Goal: Communication & Community: Answer question/provide support

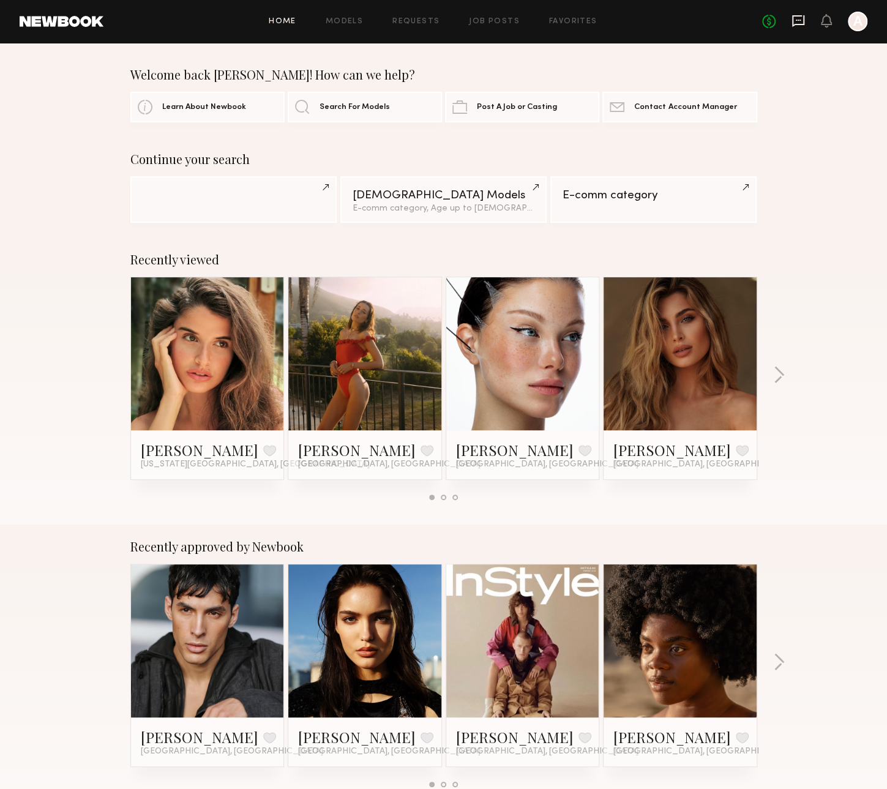
click at [795, 16] on icon at bounding box center [798, 21] width 12 height 12
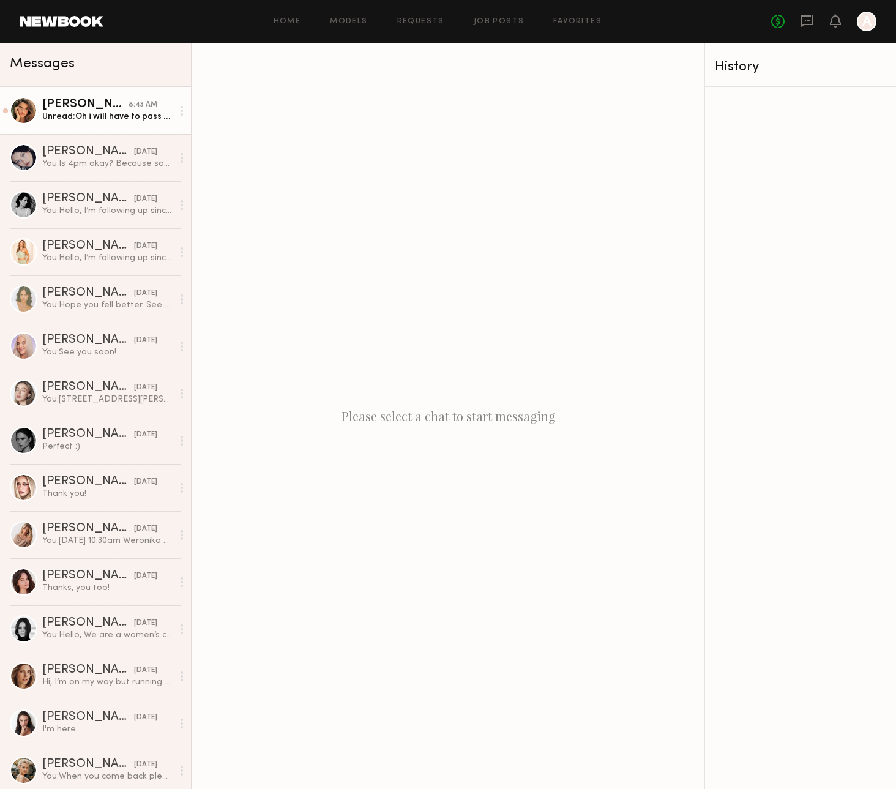
click at [125, 124] on link "Manuela G. 8:43 AM Unread: Oh i will have to pass because I am probably only st…" at bounding box center [95, 110] width 191 height 47
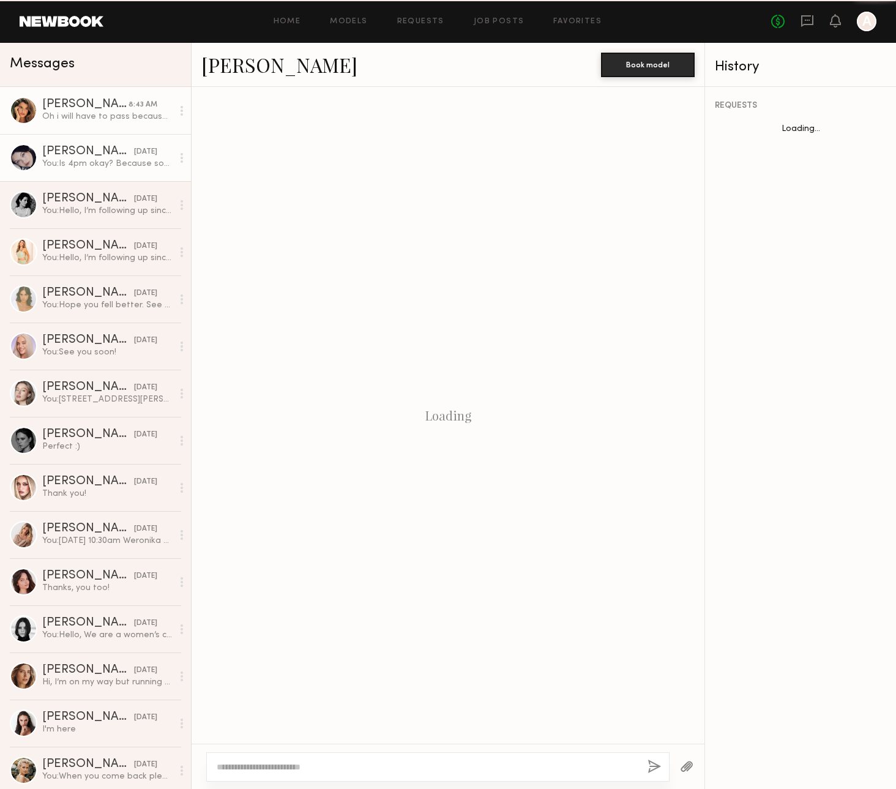
scroll to position [908, 0]
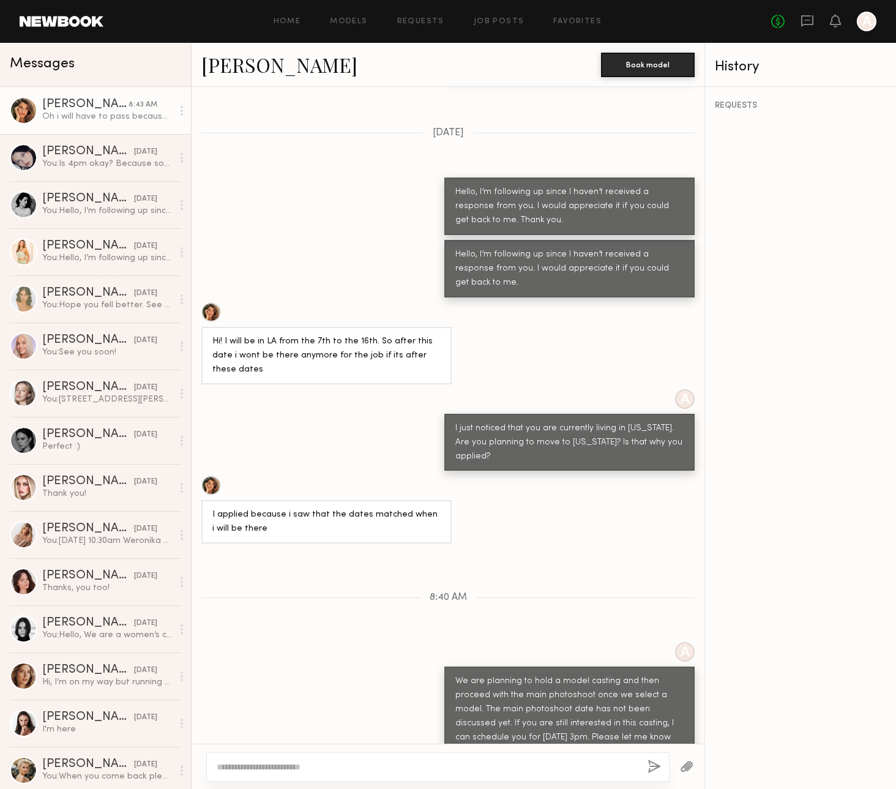
drag, startPoint x: 342, startPoint y: 758, endPoint x: 349, endPoint y: 765, distance: 10.0
click at [349, 765] on div at bounding box center [437, 766] width 463 height 29
click at [349, 765] on textarea at bounding box center [427, 767] width 421 height 12
type textarea "*"
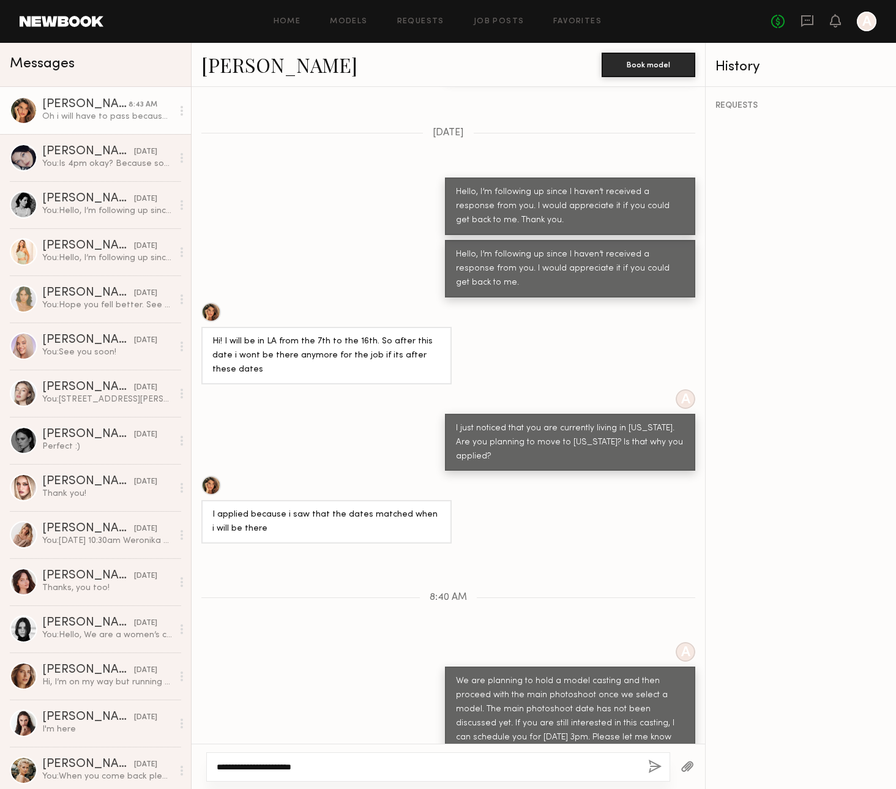
click at [299, 769] on textarea "**********" at bounding box center [428, 767] width 422 height 12
click at [440, 766] on textarea "**********" at bounding box center [428, 767] width 422 height 12
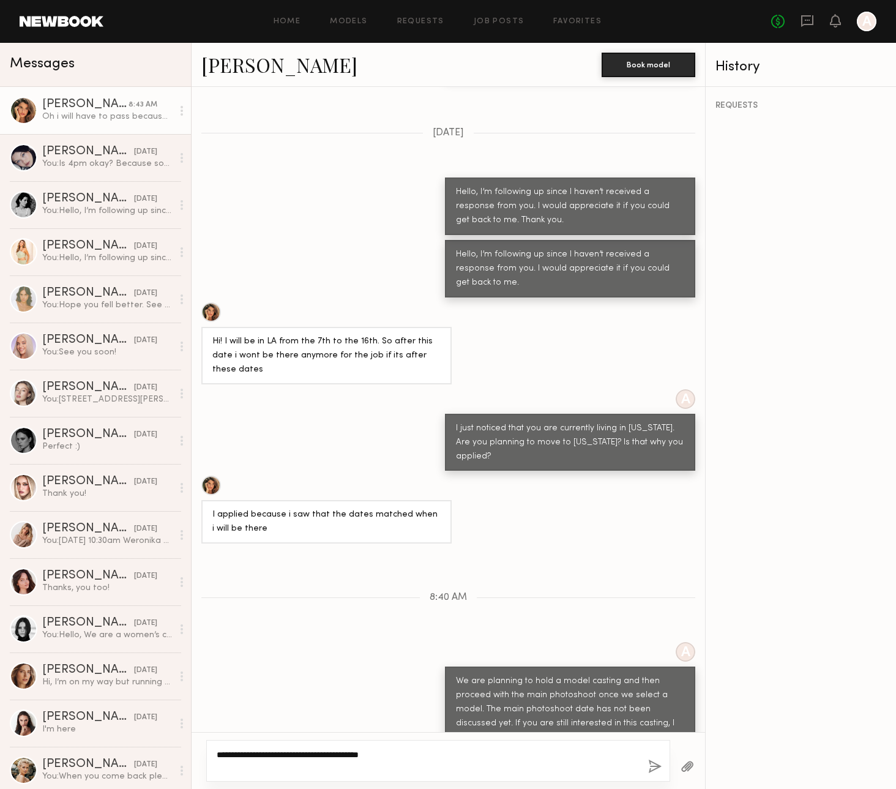
type textarea "**********"
click at [650, 768] on button "button" at bounding box center [654, 767] width 13 height 15
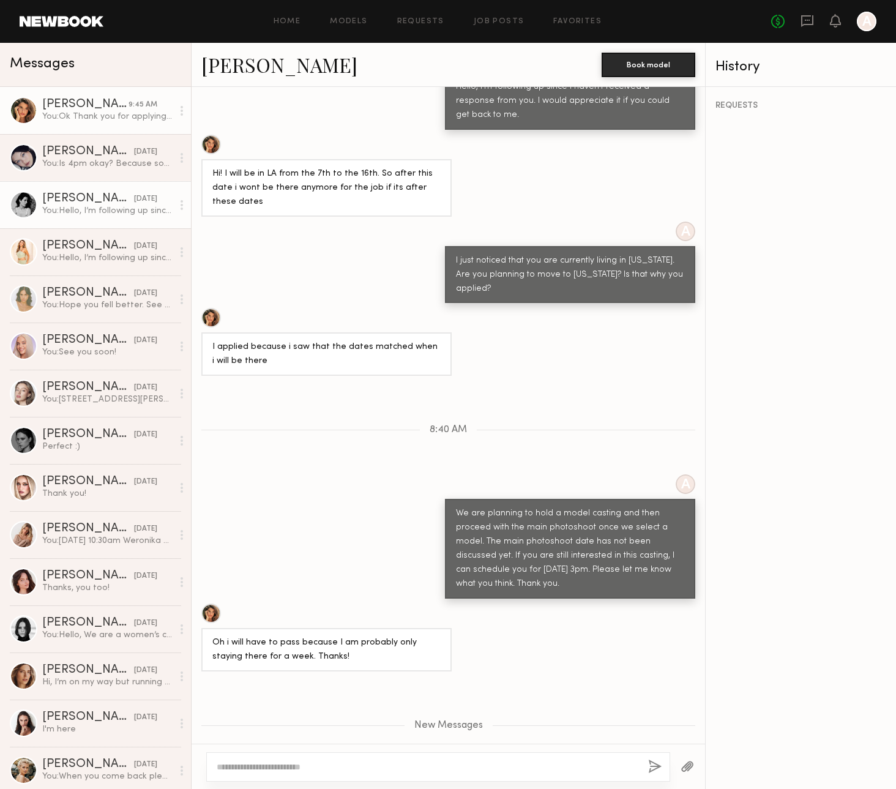
click at [86, 214] on div "You: Hello, I’m following up since I haven’t received a response from you. I wo…" at bounding box center [107, 211] width 130 height 12
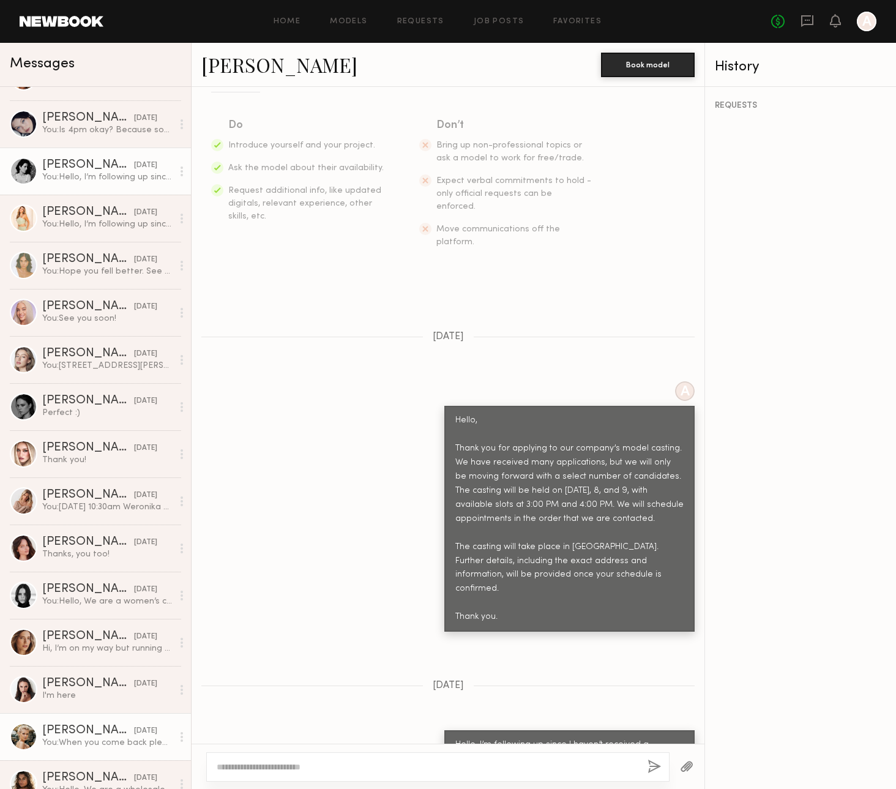
scroll to position [51, 0]
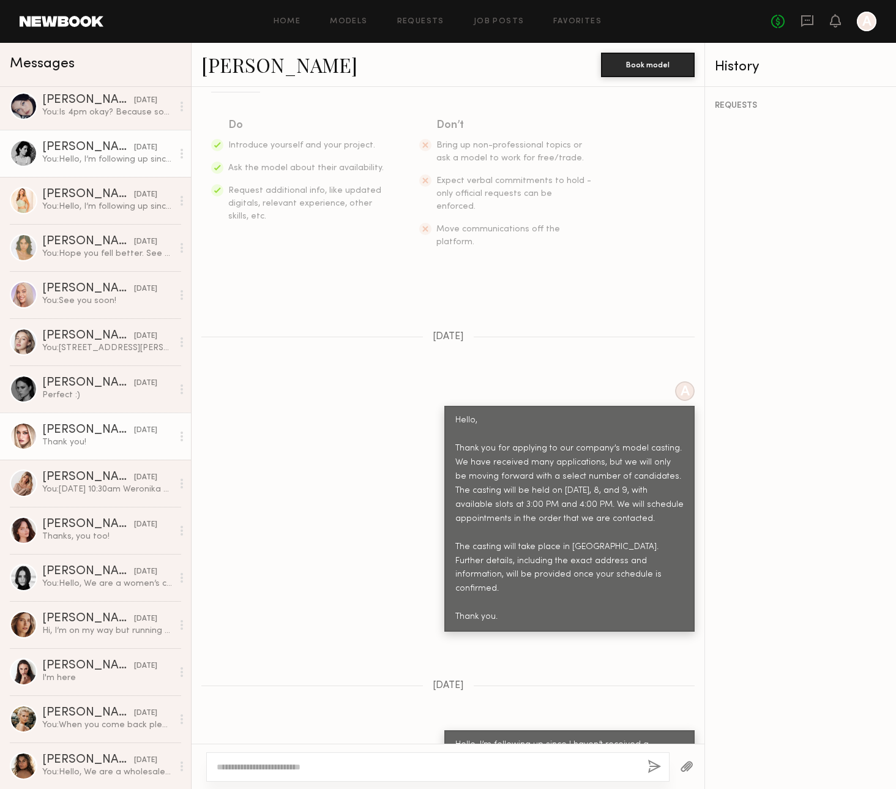
click at [114, 440] on div "Thank you!" at bounding box center [107, 442] width 130 height 12
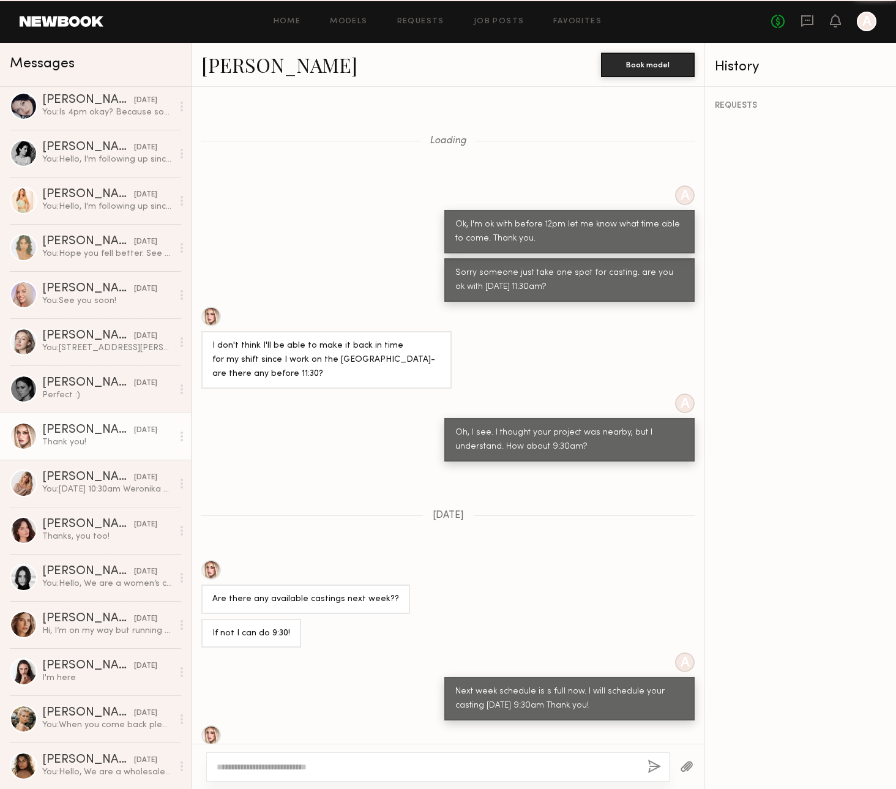
scroll to position [169, 0]
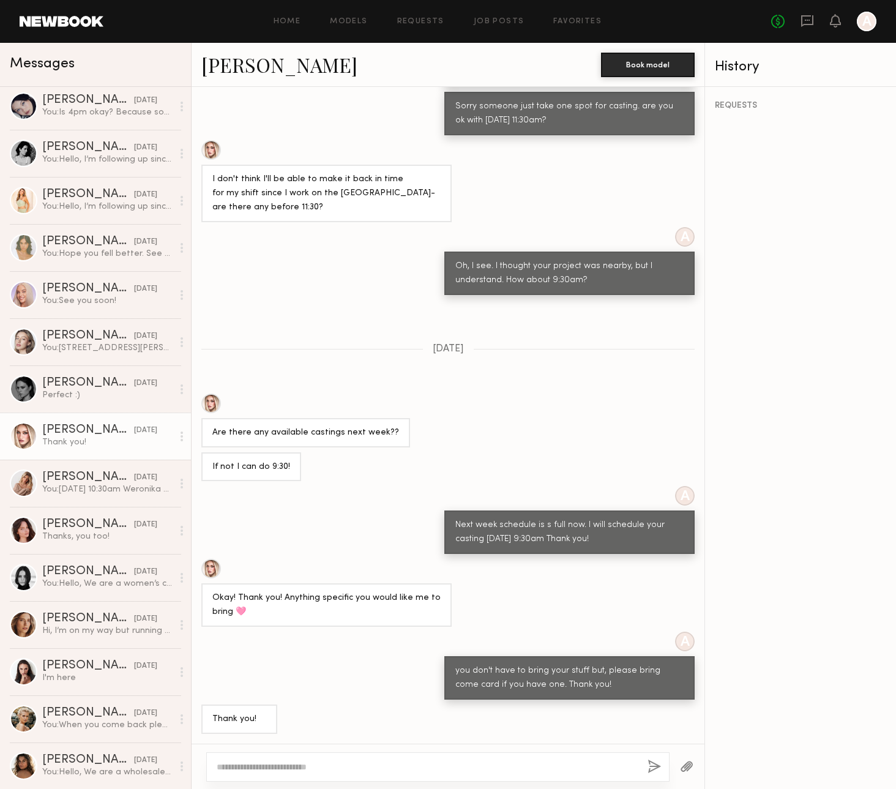
click at [217, 407] on div at bounding box center [211, 404] width 20 height 20
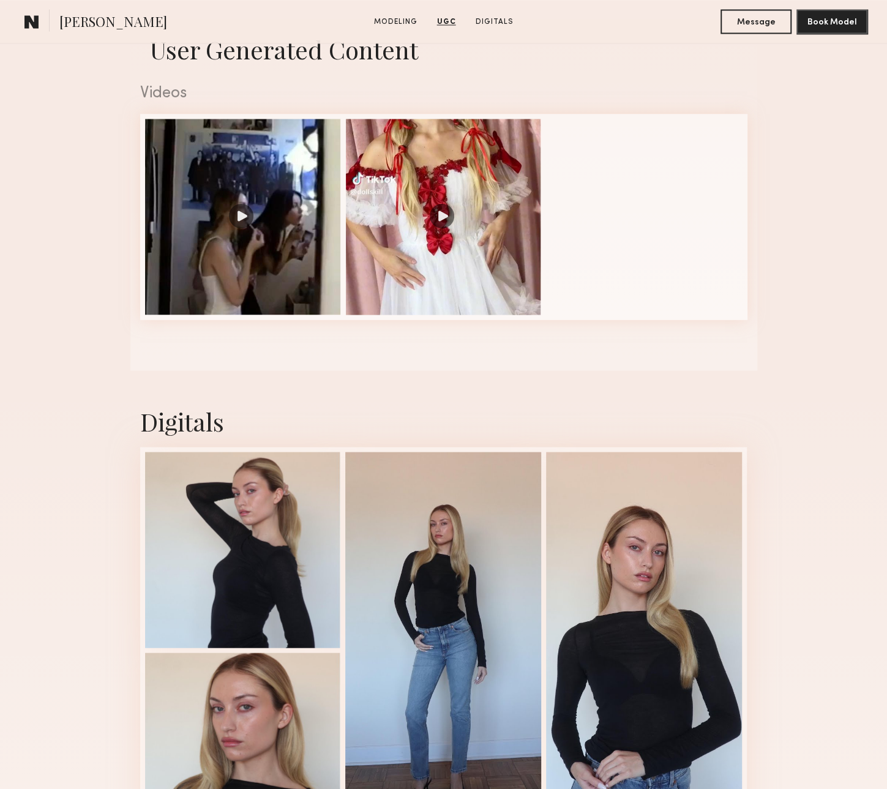
scroll to position [1163, 0]
